Goal: Information Seeking & Learning: Learn about a topic

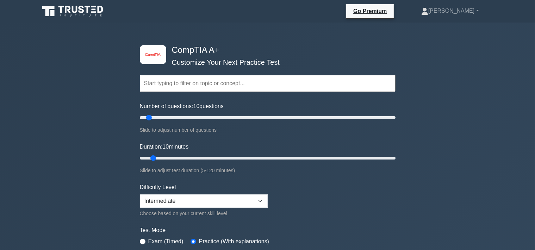
scroll to position [99, 0]
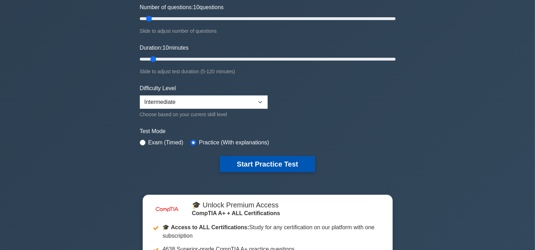
click at [266, 161] on button "Start Practice Test" at bounding box center [267, 164] width 95 height 16
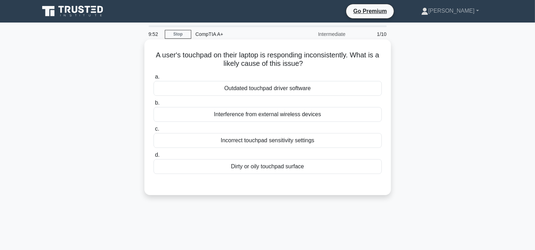
click at [232, 164] on div "Dirty or oily touchpad surface" at bounding box center [268, 166] width 228 height 15
click at [154, 157] on input "d. Dirty or oily touchpad surface" at bounding box center [154, 155] width 0 height 5
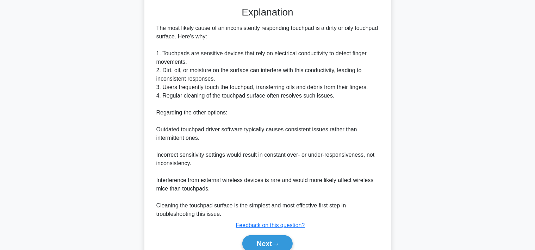
scroll to position [209, 0]
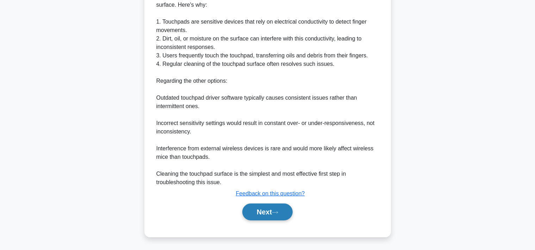
click at [268, 219] on button "Next" at bounding box center [267, 212] width 50 height 17
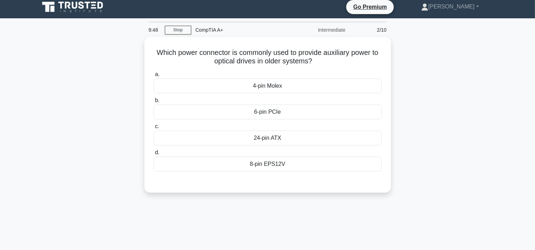
scroll to position [0, 0]
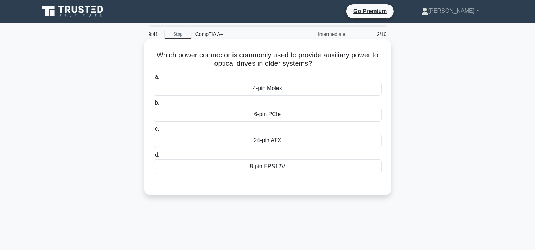
click at [276, 88] on div "4-pin Molex" at bounding box center [268, 88] width 228 height 15
click at [154, 79] on input "a. 4-pin Molex" at bounding box center [154, 77] width 0 height 5
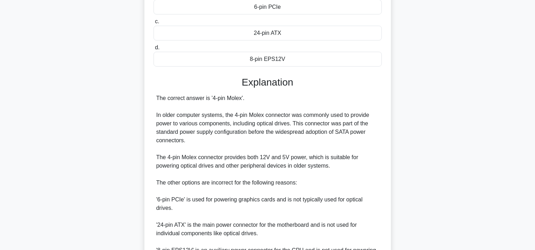
scroll to position [184, 0]
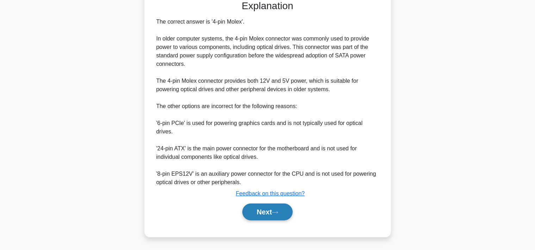
click at [268, 217] on button "Next" at bounding box center [267, 212] width 50 height 17
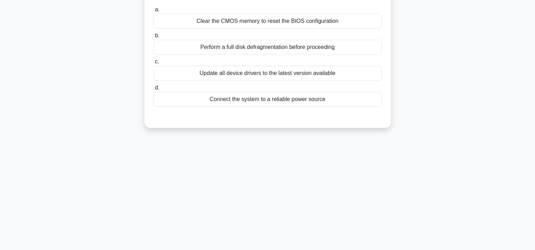
scroll to position [31, 0]
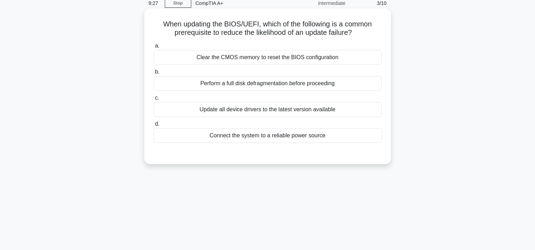
click at [297, 137] on div "Connect the system to a reliable power source" at bounding box center [268, 135] width 228 height 15
click at [154, 126] on input "d. Connect the system to a reliable power source" at bounding box center [154, 124] width 0 height 5
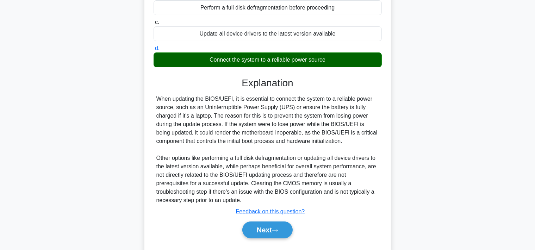
scroll to position [130, 0]
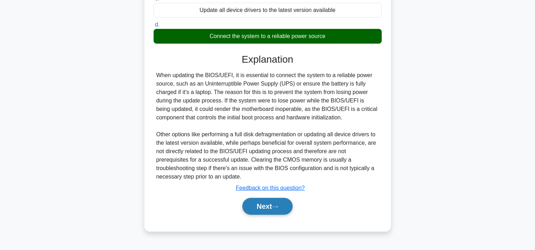
click at [266, 205] on button "Next" at bounding box center [267, 206] width 50 height 17
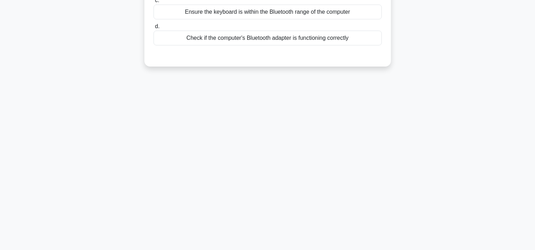
scroll to position [0, 0]
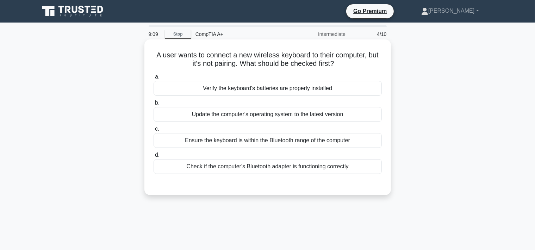
click at [294, 88] on div "Verify the keyboard's batteries are properly installed" at bounding box center [268, 88] width 228 height 15
click at [154, 79] on input "a. Verify the keyboard's batteries are properly installed" at bounding box center [154, 77] width 0 height 5
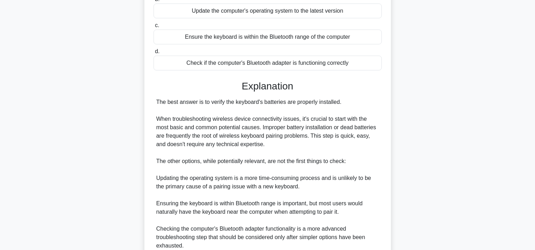
scroll to position [201, 0]
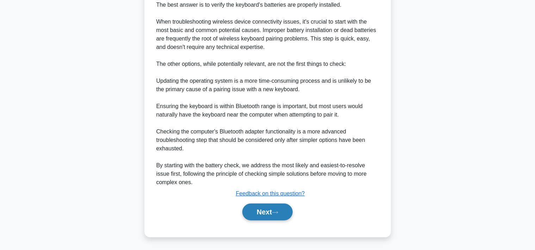
click at [280, 208] on button "Next" at bounding box center [267, 212] width 50 height 17
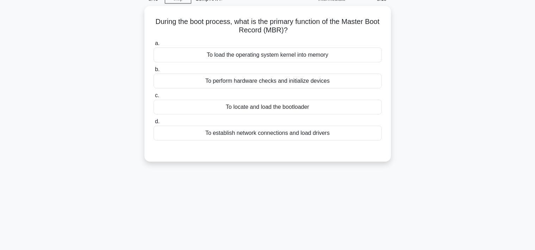
scroll to position [0, 0]
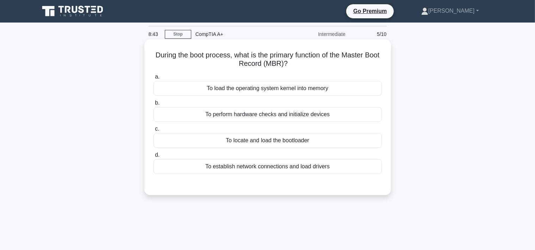
click at [308, 141] on div "To locate and load the bootloader" at bounding box center [268, 140] width 228 height 15
click at [154, 131] on input "c. To locate and load the bootloader" at bounding box center [154, 129] width 0 height 5
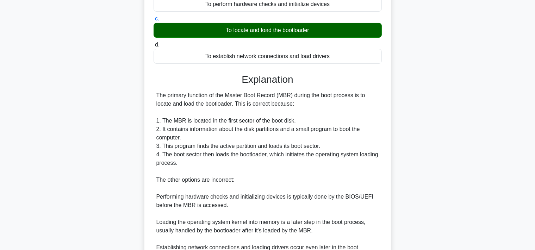
scroll to position [184, 0]
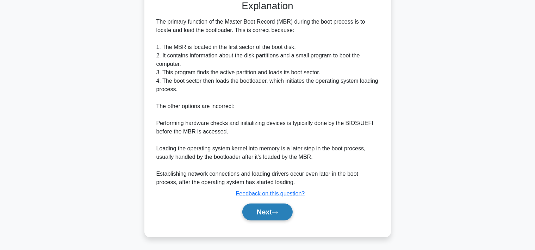
click at [244, 212] on button "Next" at bounding box center [267, 212] width 50 height 17
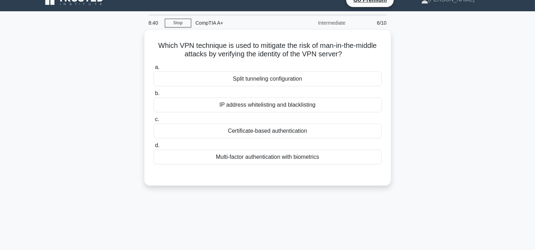
scroll to position [0, 0]
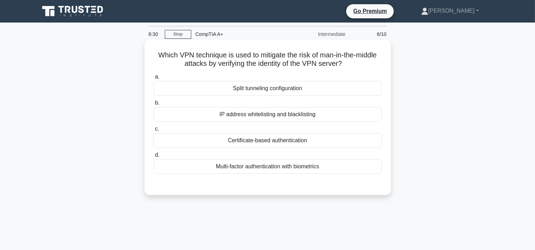
click at [342, 114] on div "IP address whitelisting and blacklisting" at bounding box center [268, 114] width 228 height 15
click at [154, 105] on input "b. IP address whitelisting and blacklisting" at bounding box center [154, 103] width 0 height 5
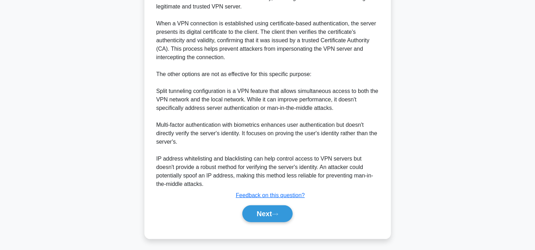
scroll to position [227, 0]
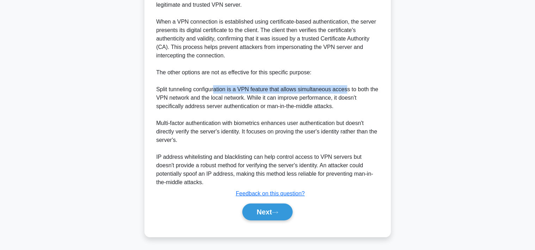
drag, startPoint x: 225, startPoint y: 89, endPoint x: 346, endPoint y: 93, distance: 120.2
click at [346, 93] on div "Certificate-based authentication is the best VPN technique to mitigate the risk…" at bounding box center [267, 80] width 223 height 211
click at [187, 103] on div "Certificate-based authentication is the best VPN technique to mitigate the risk…" at bounding box center [267, 80] width 223 height 211
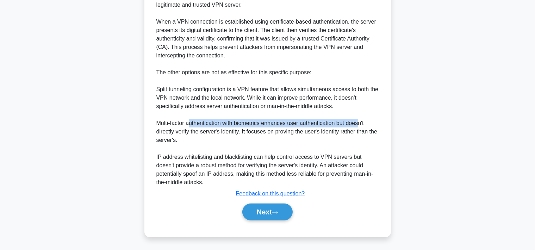
drag, startPoint x: 191, startPoint y: 123, endPoint x: 360, endPoint y: 127, distance: 169.1
click at [360, 127] on div "Certificate-based authentication is the best VPN technique to mitigate the risk…" at bounding box center [267, 80] width 223 height 211
click at [168, 136] on div "Certificate-based authentication is the best VPN technique to mitigate the risk…" at bounding box center [267, 80] width 223 height 211
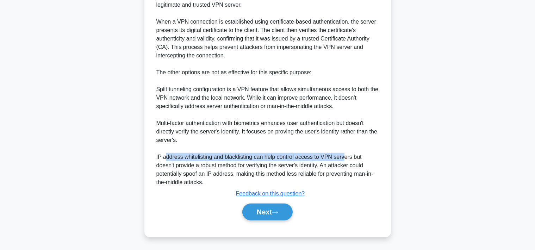
drag, startPoint x: 166, startPoint y: 157, endPoint x: 341, endPoint y: 159, distance: 175.8
click at [341, 159] on div "Certificate-based authentication is the best VPN technique to mitigate the risk…" at bounding box center [267, 80] width 223 height 211
click at [274, 217] on button "Next" at bounding box center [267, 212] width 50 height 17
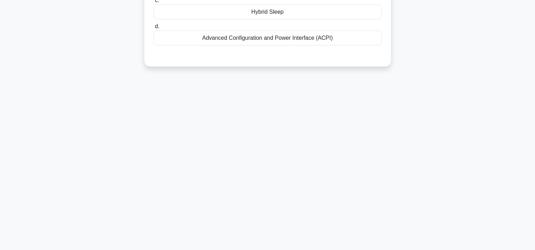
scroll to position [0, 0]
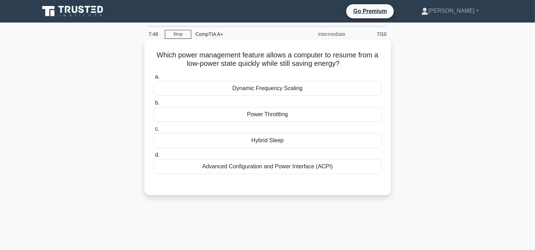
click at [267, 141] on div "Hybrid Sleep" at bounding box center [268, 140] width 228 height 15
click at [154, 131] on input "c. Hybrid Sleep" at bounding box center [154, 129] width 0 height 5
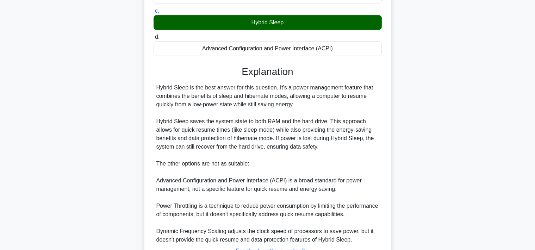
scroll to position [175, 0]
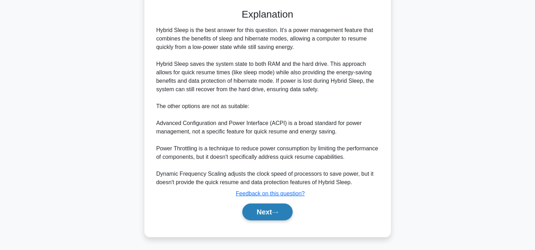
click at [256, 211] on button "Next" at bounding box center [267, 212] width 50 height 17
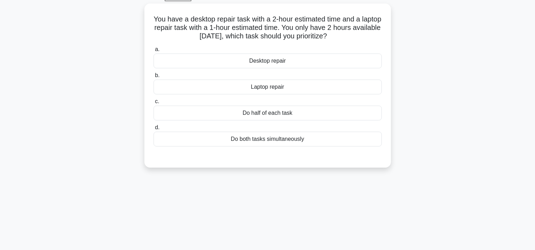
scroll to position [0, 0]
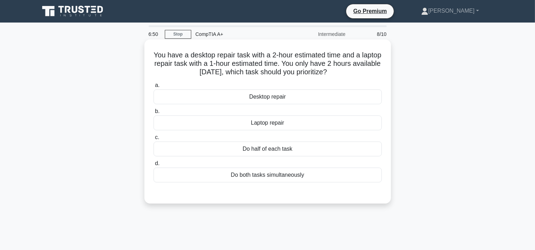
click at [256, 97] on div "Desktop repair" at bounding box center [268, 96] width 228 height 15
click at [154, 88] on input "a. Desktop repair" at bounding box center [154, 85] width 0 height 5
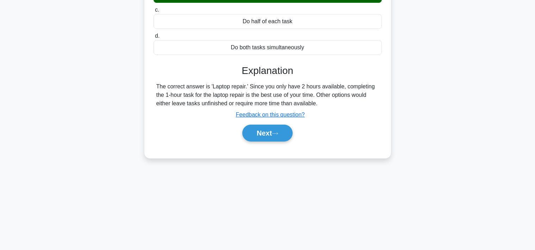
scroll to position [130, 0]
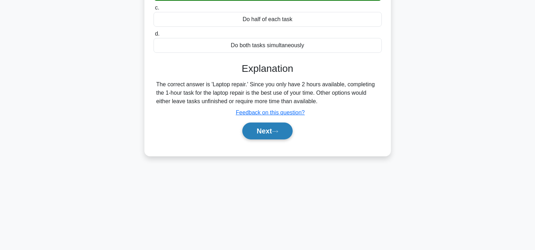
click at [262, 128] on button "Next" at bounding box center [267, 131] width 50 height 17
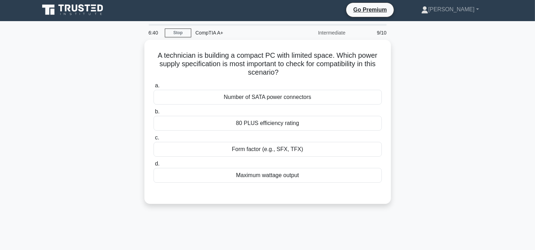
scroll to position [0, 0]
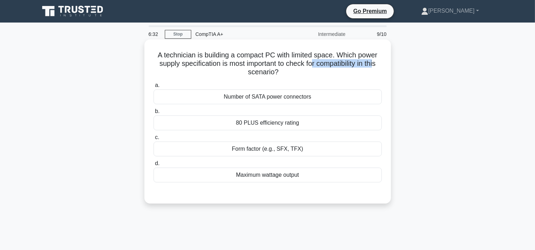
drag, startPoint x: 324, startPoint y: 62, endPoint x: 375, endPoint y: 62, distance: 51.1
click at [375, 62] on h5 "A technician is building a compact PC with limited space. Which power supply sp…" at bounding box center [268, 64] width 230 height 26
click at [237, 154] on div "Form factor (e.g., SFX, TFX)" at bounding box center [268, 149] width 228 height 15
click at [154, 140] on input "c. Form factor (e.g., SFX, TFX)" at bounding box center [154, 137] width 0 height 5
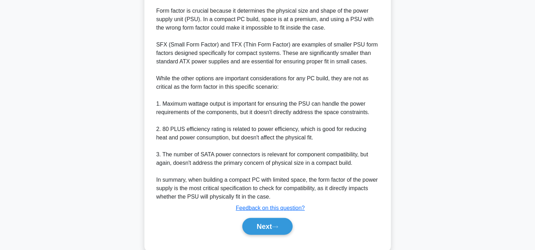
scroll to position [243, 0]
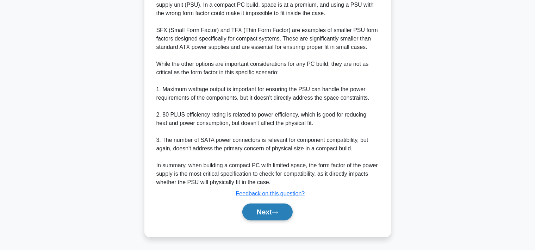
click at [267, 216] on button "Next" at bounding box center [267, 212] width 50 height 17
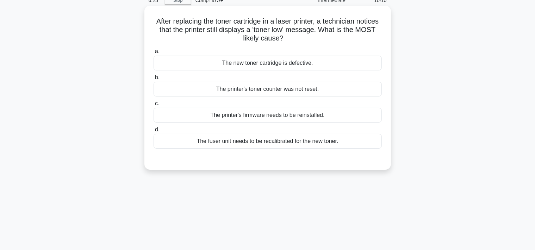
scroll to position [0, 0]
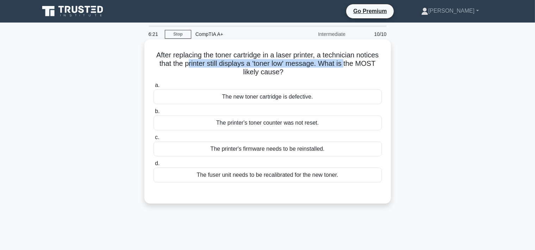
drag, startPoint x: 191, startPoint y: 60, endPoint x: 343, endPoint y: 65, distance: 152.6
click at [343, 65] on h5 "After replacing the toner cartridge in a laser printer, a technician notices th…" at bounding box center [268, 64] width 230 height 26
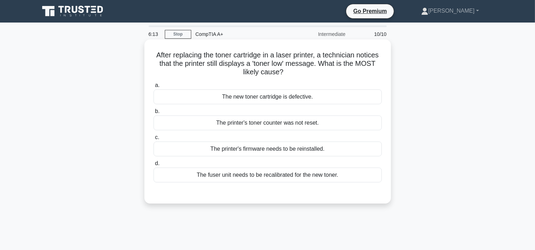
click at [249, 177] on div "The fuser unit needs to be recalibrated for the new toner." at bounding box center [268, 175] width 228 height 15
click at [154, 166] on input "d. The fuser unit needs to be recalibrated for the new toner." at bounding box center [154, 163] width 0 height 5
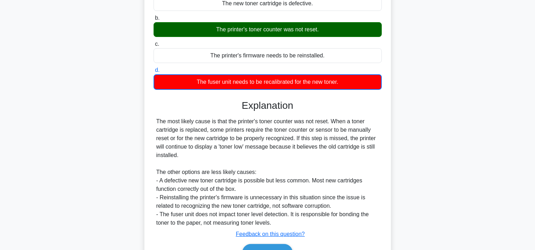
scroll to position [134, 0]
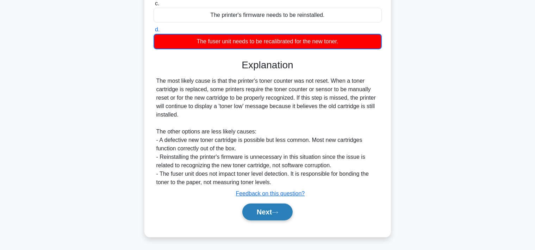
click at [257, 217] on button "Next" at bounding box center [267, 212] width 50 height 17
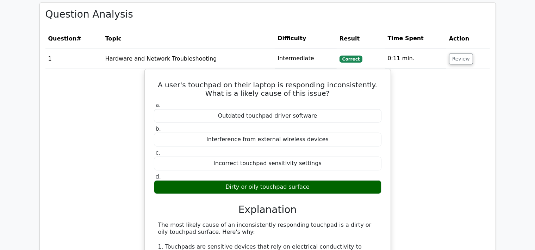
scroll to position [595, 0]
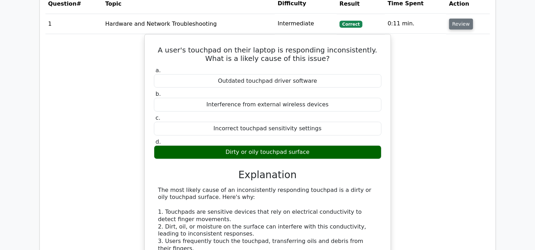
click at [462, 27] on button "Review" at bounding box center [461, 24] width 24 height 11
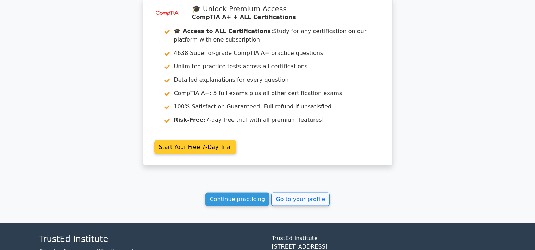
scroll to position [893, 0]
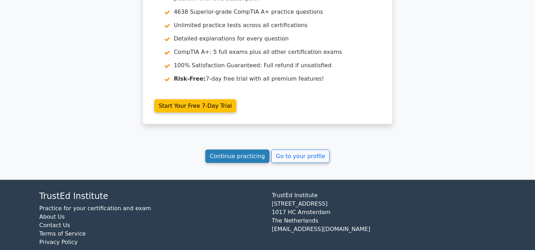
click at [239, 152] on link "Continue practicing" at bounding box center [237, 156] width 64 height 13
